Goal: Navigation & Orientation: Find specific page/section

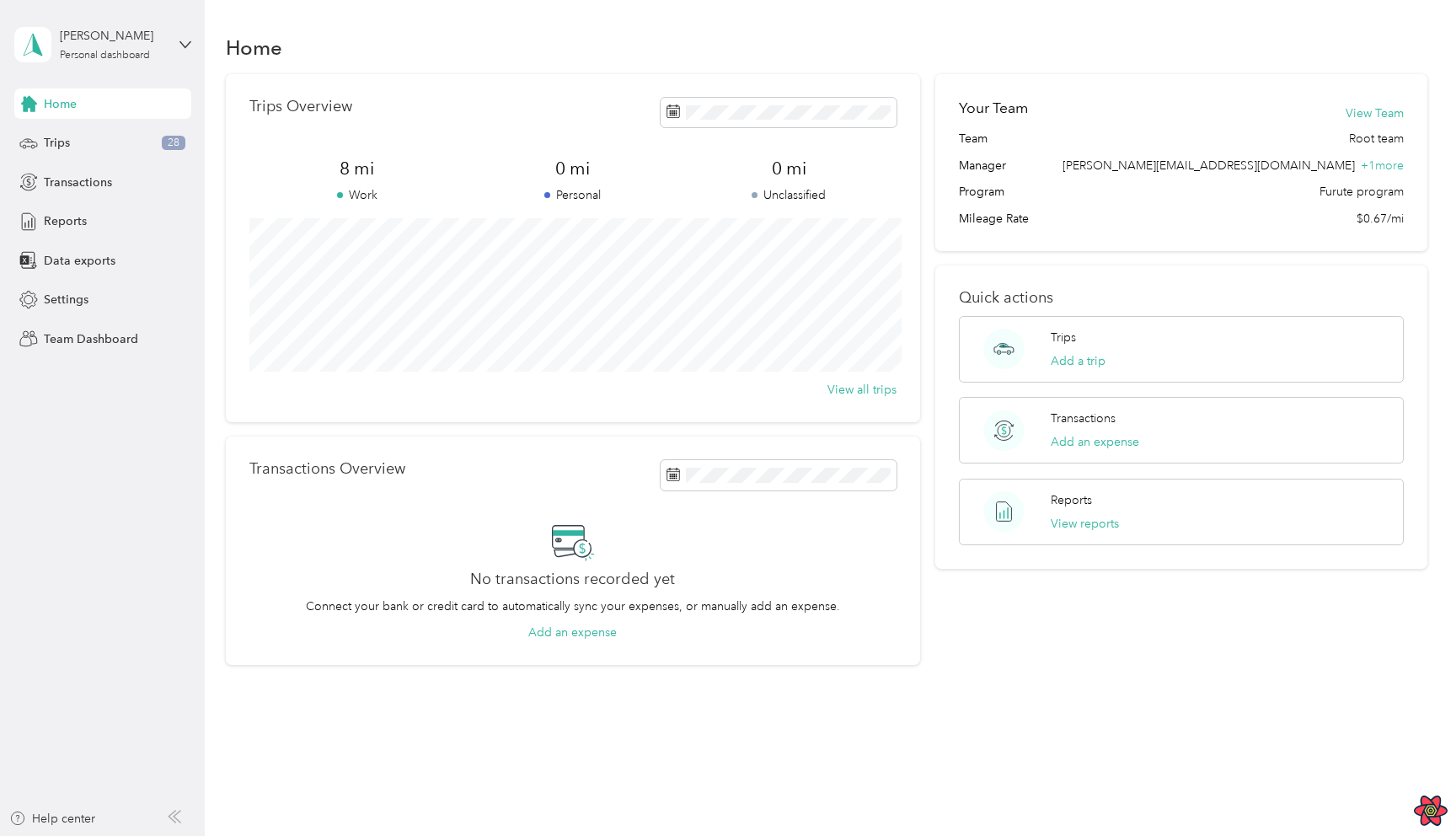
click at [889, 51] on div "Home" at bounding box center [826, 46] width 1202 height 35
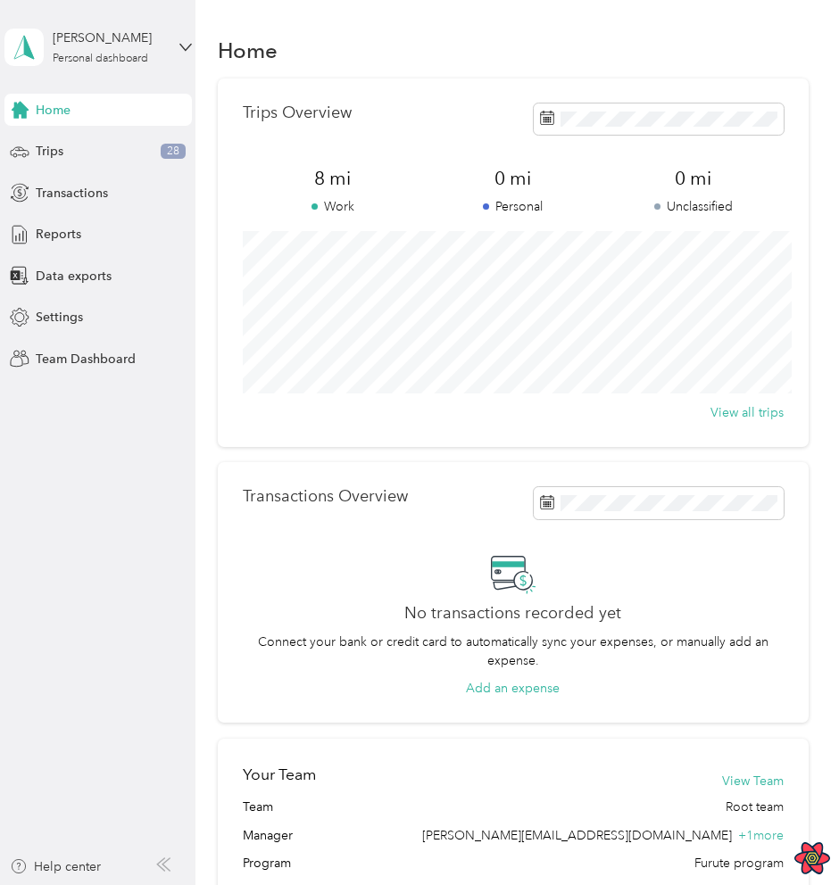
click at [684, 417] on div "View all trips" at bounding box center [513, 412] width 541 height 19
click at [537, 480] on div "Transactions Overview No transactions recorded yet Connect your bank or credit …" at bounding box center [513, 592] width 591 height 261
click at [458, 496] on div "Transactions Overview" at bounding box center [513, 502] width 541 height 31
click at [373, 455] on div "Trips Overview 8 mi Work 0 mi Personal 0 mi Unclassified View all trips Transac…" at bounding box center [513, 401] width 591 height 645
click at [293, 656] on p "Connect your bank or credit card to automatically sync your expenses, or manual…" at bounding box center [513, 651] width 541 height 37
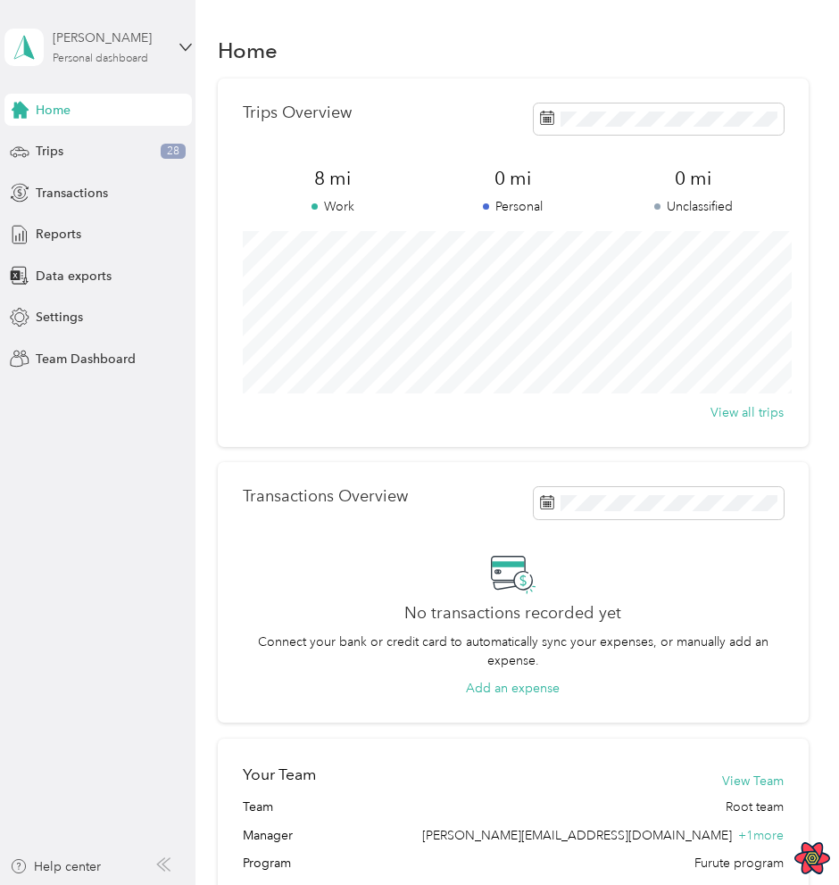
click at [103, 51] on div "[PERSON_NAME] Personal dashboard" at bounding box center [109, 47] width 112 height 36
click at [410, 68] on div "Home" at bounding box center [513, 49] width 591 height 37
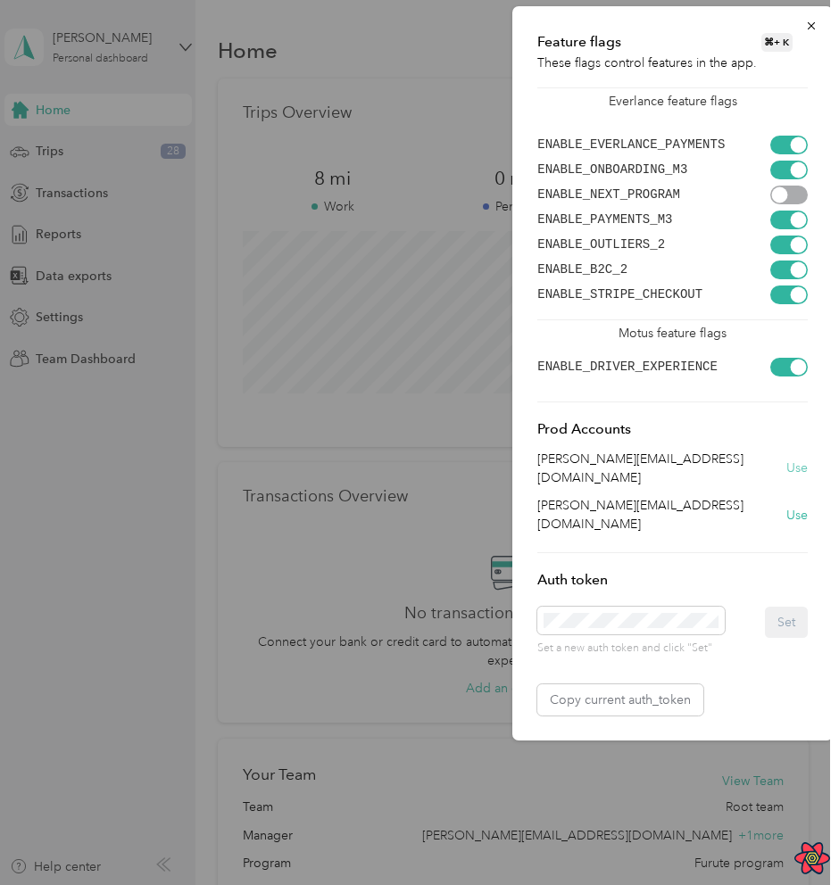
click at [801, 466] on button "Use" at bounding box center [796, 468] width 21 height 19
